Goal: Transaction & Acquisition: Purchase product/service

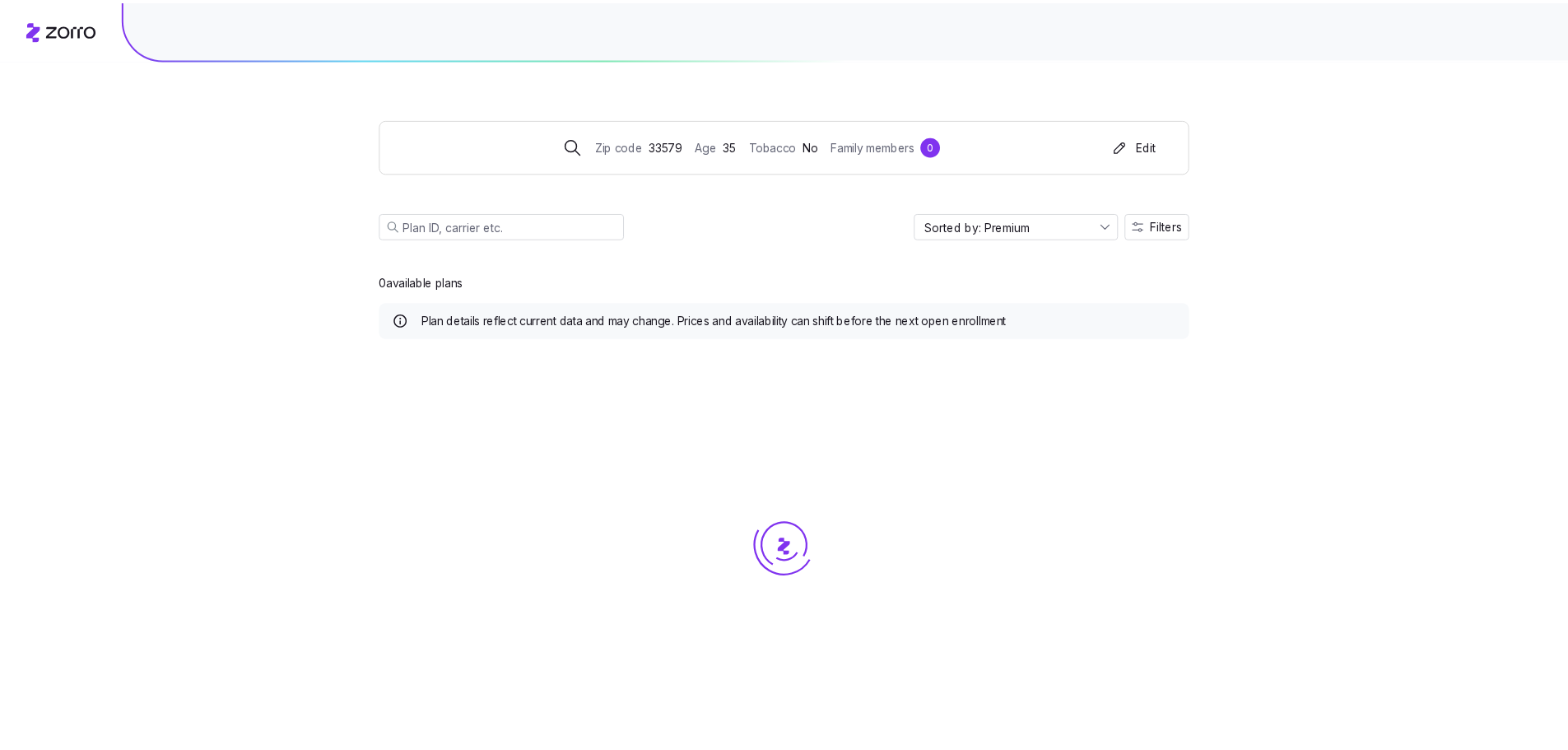
scroll to position [7046, 0]
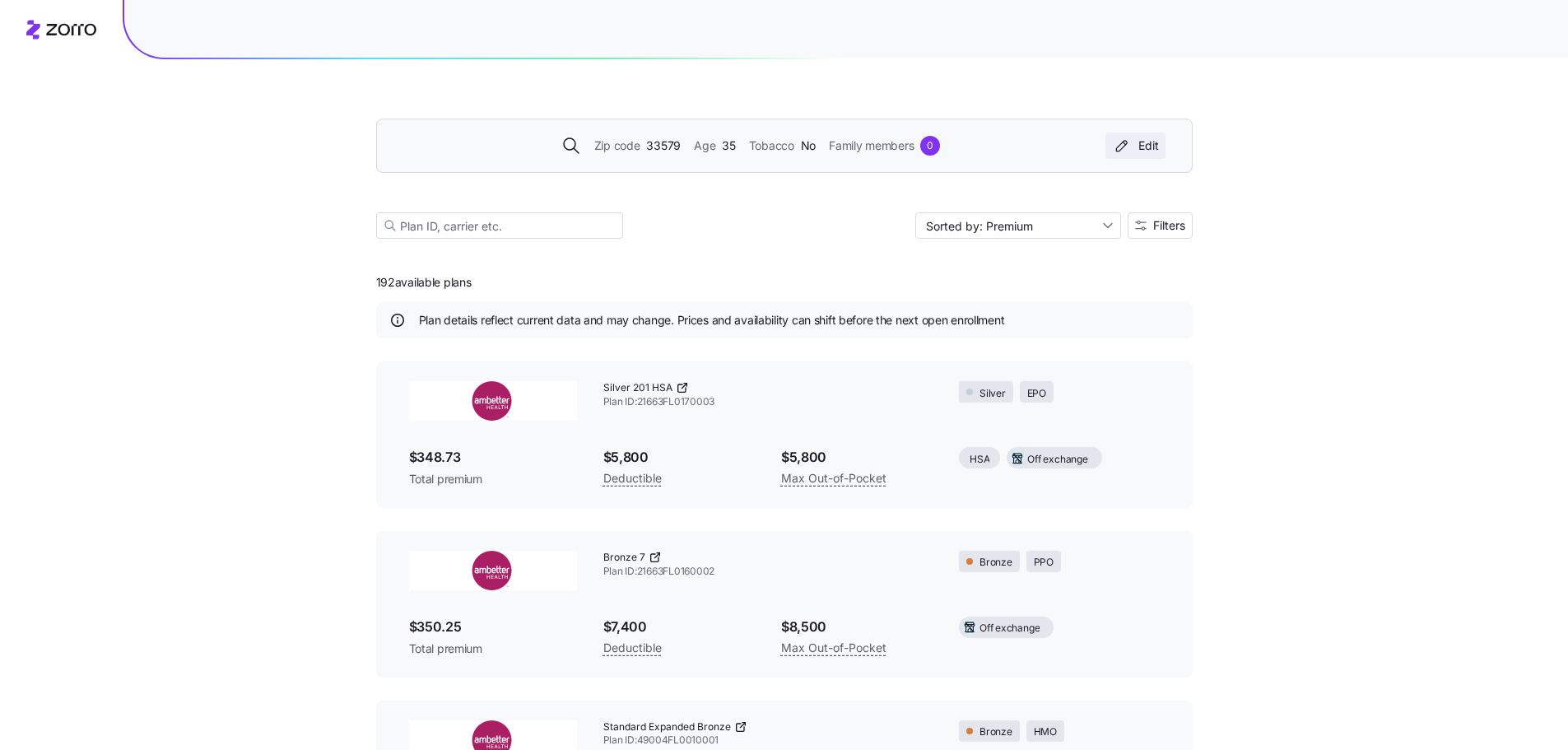
click at [1150, 135] on button "Edit" at bounding box center [1135, 146] width 60 height 27
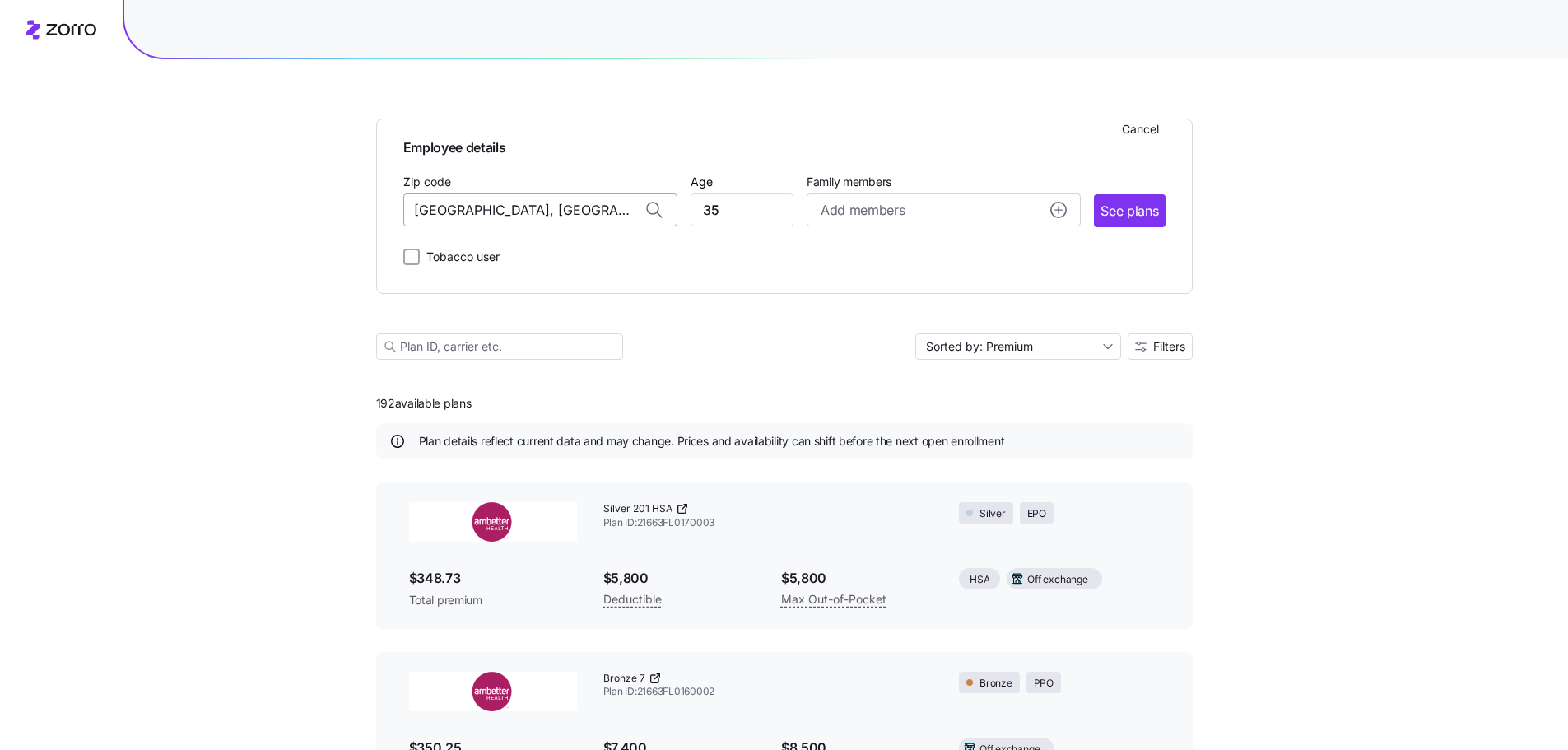
click at [445, 212] on input "[GEOGRAPHIC_DATA], [GEOGRAPHIC_DATA]" at bounding box center [540, 210] width 274 height 33
click at [446, 212] on input "[GEOGRAPHIC_DATA], [GEOGRAPHIC_DATA]" at bounding box center [540, 210] width 274 height 33
click at [598, 257] on span "35007, [GEOGRAPHIC_DATA], [GEOGRAPHIC_DATA]" at bounding box center [536, 253] width 231 height 20
type input "35007, [GEOGRAPHIC_DATA], [GEOGRAPHIC_DATA]"
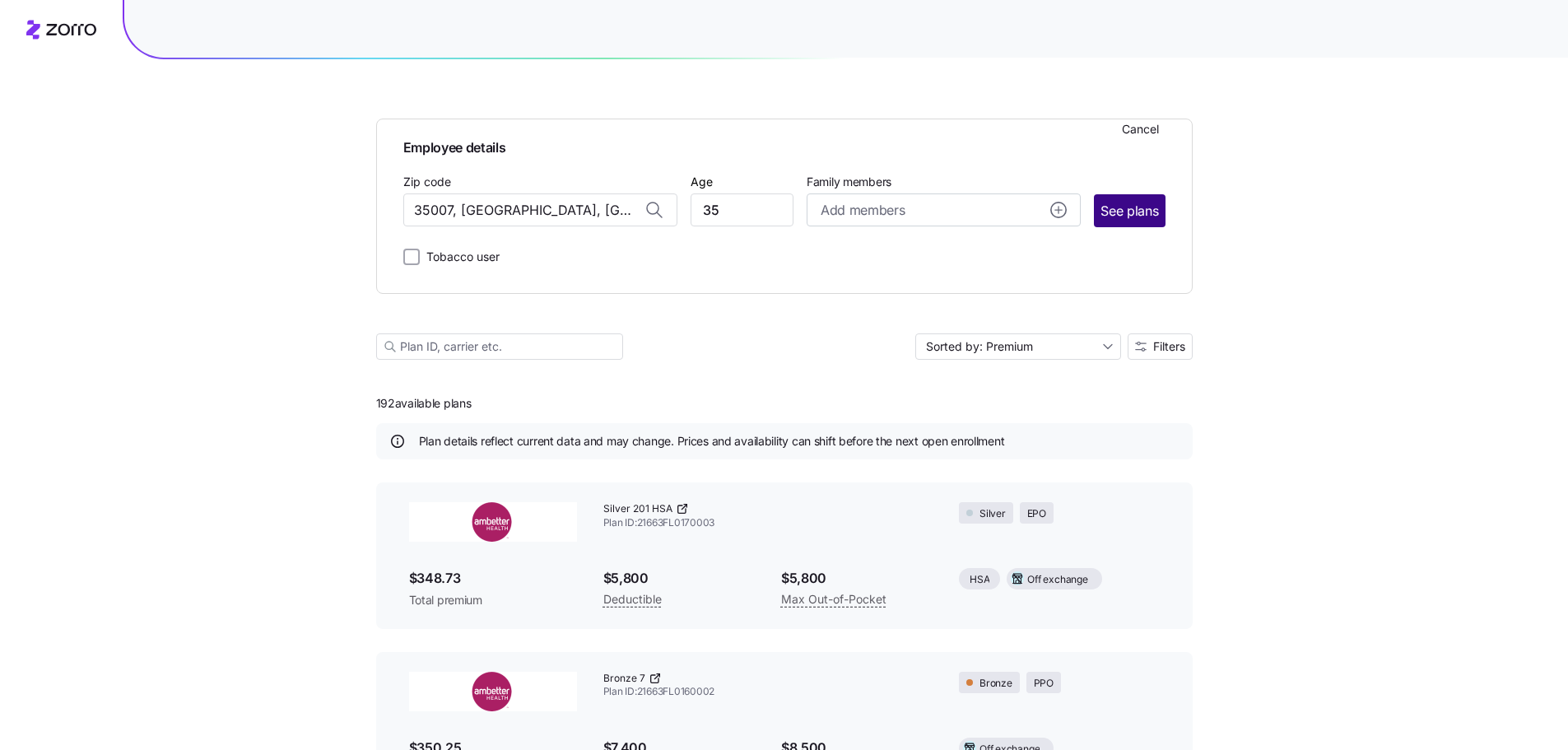
click at [1138, 207] on span "See plans" at bounding box center [1130, 211] width 57 height 20
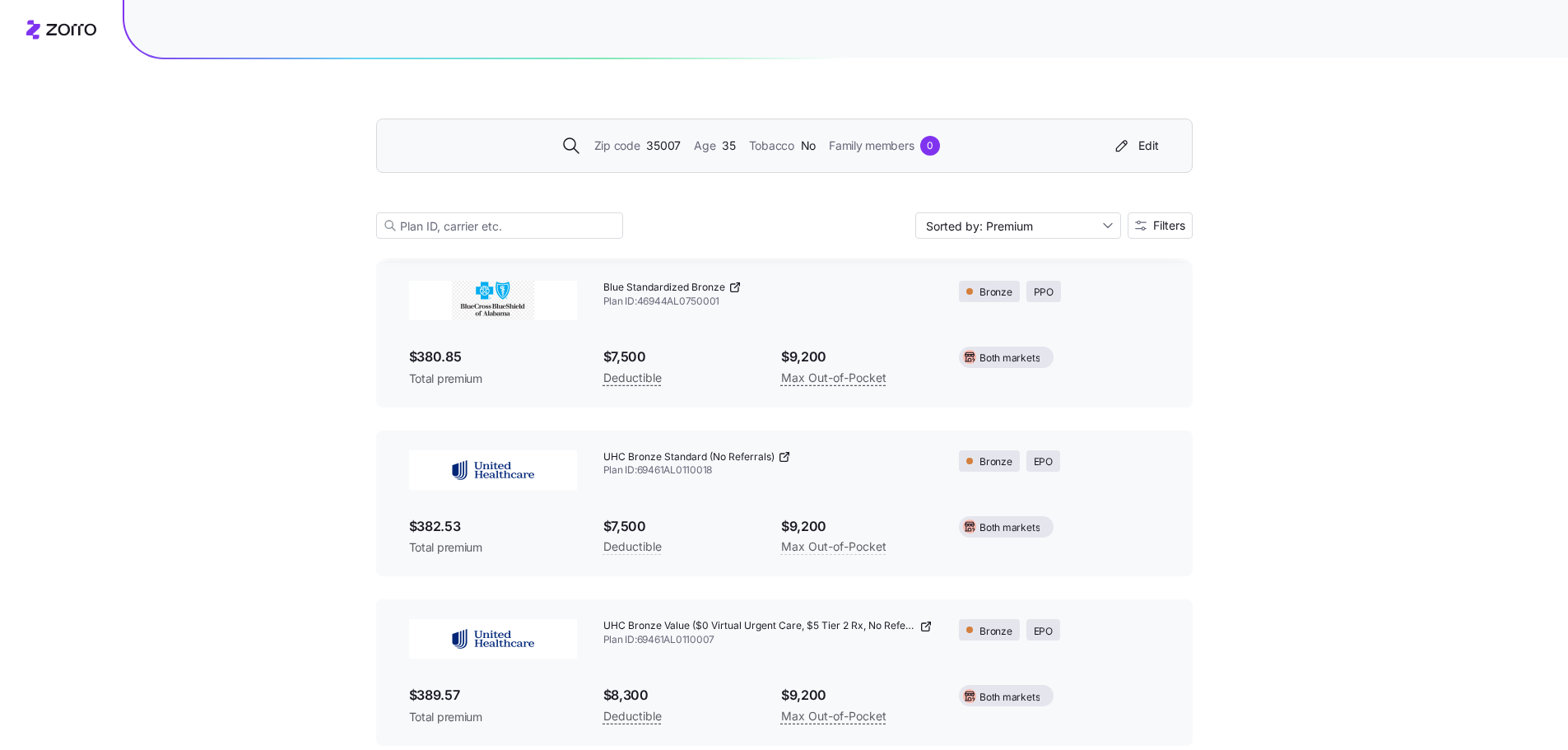
scroll to position [0, 0]
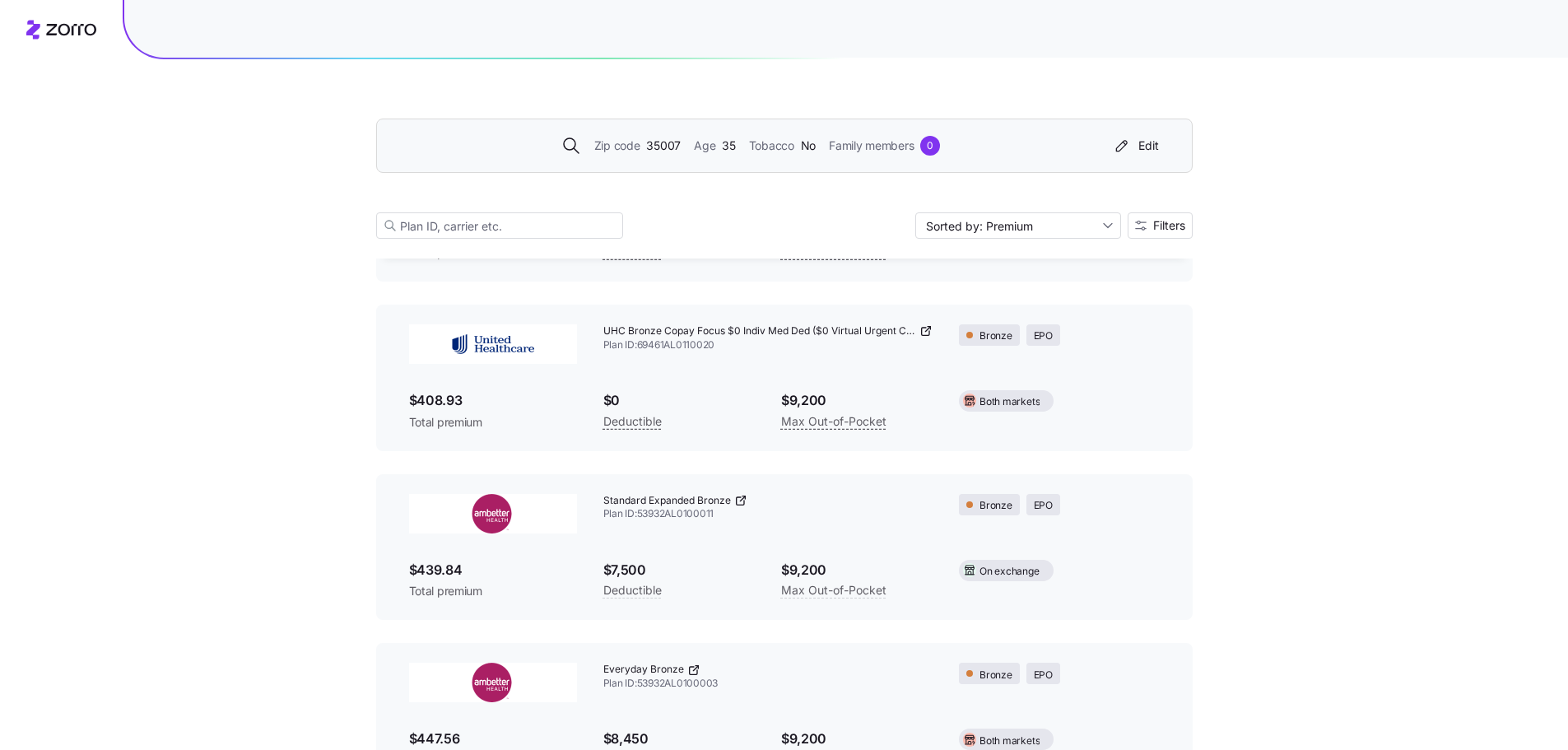
scroll to position [906, 0]
